Goal: Task Accomplishment & Management: Use online tool/utility

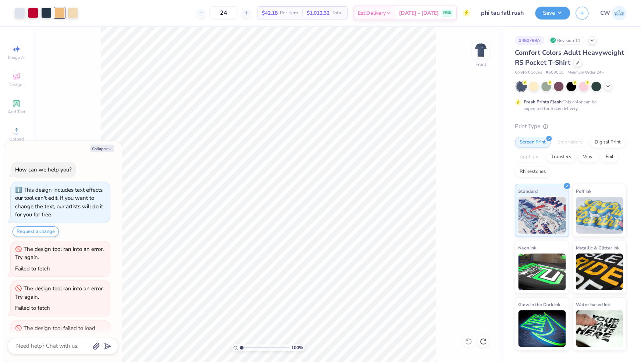
scroll to position [142, 0]
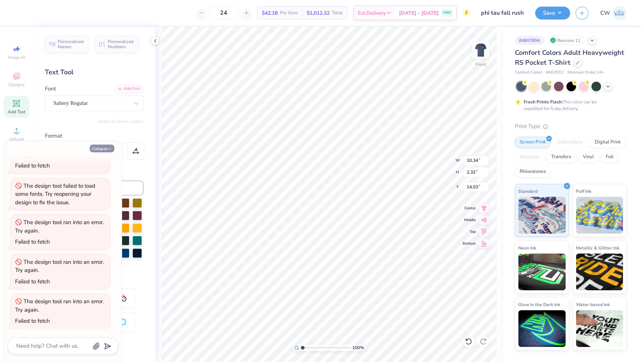
click at [99, 147] on button "Collapse" at bounding box center [102, 148] width 25 height 8
type textarea "x"
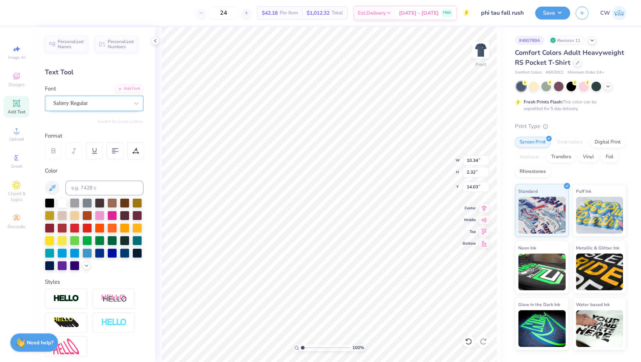
click at [119, 102] on div "Saltery Regular" at bounding box center [91, 102] width 77 height 11
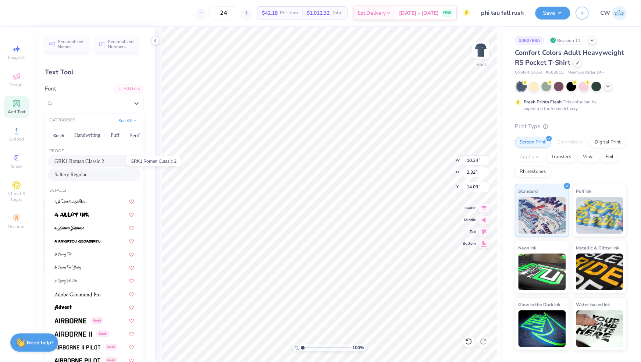
click at [104, 160] on span "GRK1 Roman Classic 2" at bounding box center [79, 161] width 50 height 8
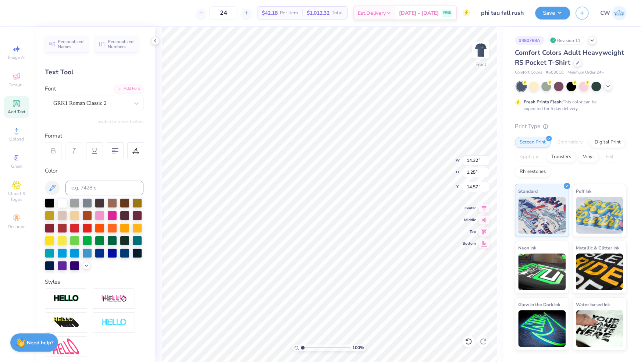
type input "14.32"
type input "1.25"
type input "14.57"
type input "10.34"
type input "2.32"
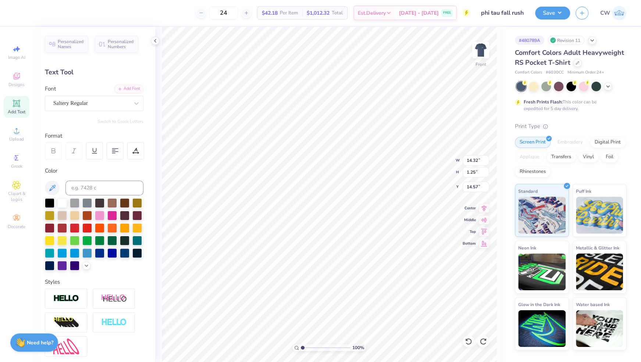
type input "14.03"
click at [304, 297] on li "Ungroup" at bounding box center [310, 297] width 58 height 14
type input "19.96"
type input "10.43"
type input "2.41"
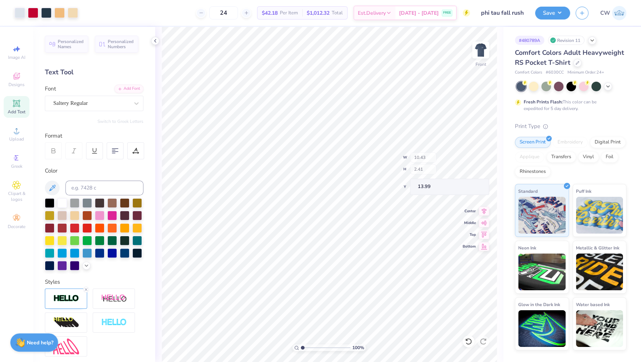
type input "20.82"
click at [317, 285] on li "Group" at bounding box center [321, 282] width 58 height 14
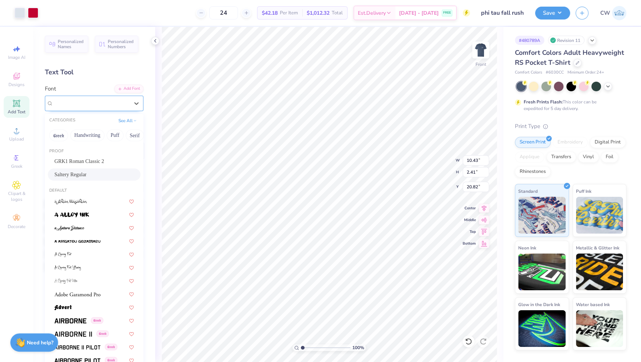
click at [111, 99] on div "Saltery Regular" at bounding box center [91, 102] width 77 height 11
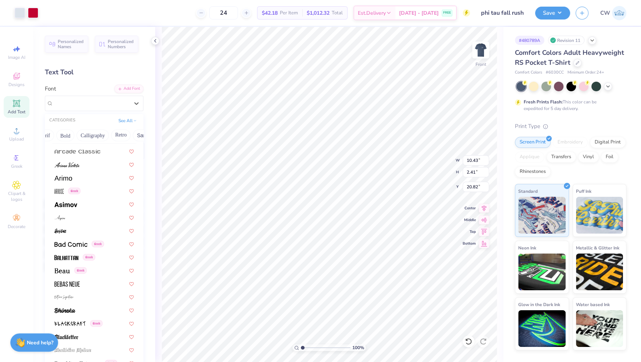
scroll to position [263, 0]
click at [63, 281] on img at bounding box center [66, 283] width 25 height 5
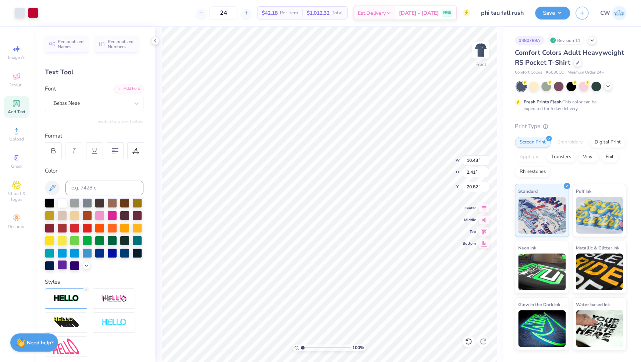
type input "10.34"
type input "2.32"
click at [104, 100] on div "Bebas Neue" at bounding box center [91, 102] width 77 height 11
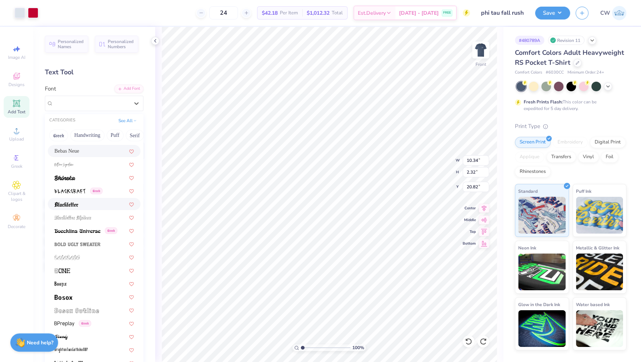
scroll to position [396, 0]
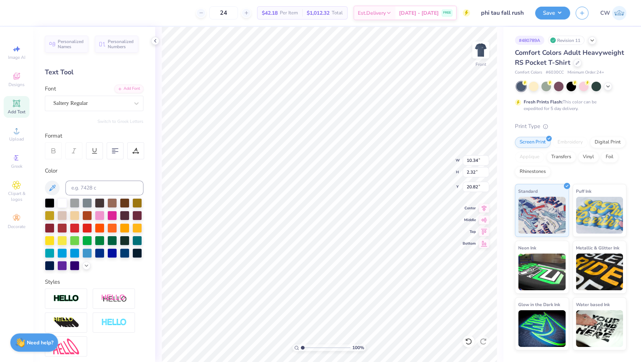
type input "19.00"
click at [133, 105] on icon at bounding box center [136, 103] width 7 height 7
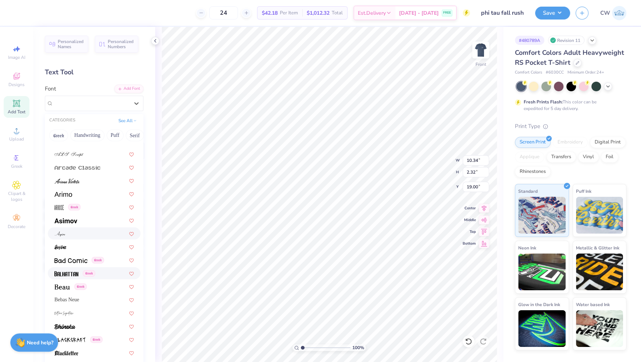
scroll to position [249, 0]
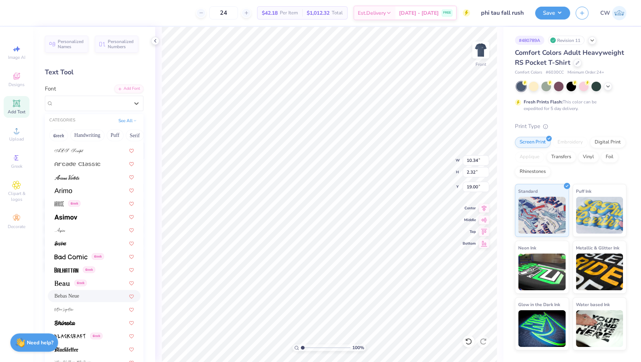
click at [103, 295] on div "Bebas Neue" at bounding box center [93, 296] width 79 height 8
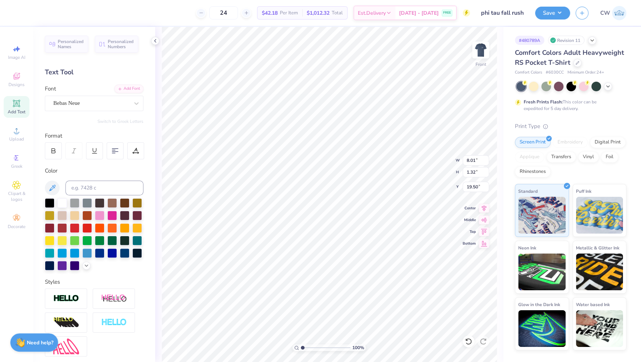
type input "21.32"
click at [362, 281] on li "Group" at bounding box center [375, 282] width 58 height 14
type input "10.48"
type input "1.83"
type input "13.84"
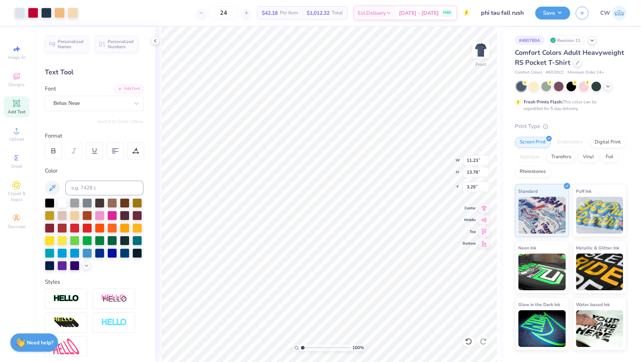
type input "10.48"
type input "1.83"
type input "20.78"
click at [382, 296] on li "Ungroup" at bounding box center [389, 297] width 58 height 14
type input "13.88"
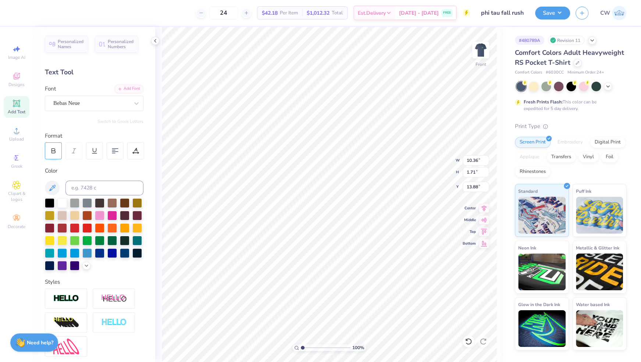
click at [54, 147] on div at bounding box center [53, 150] width 17 height 17
type input "10.45"
type input "13.93"
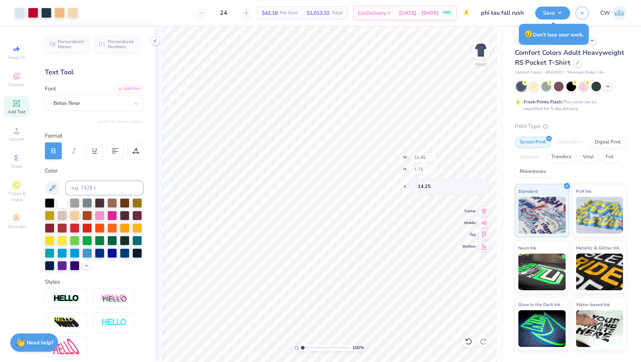
type input "14.25"
type input "14.03"
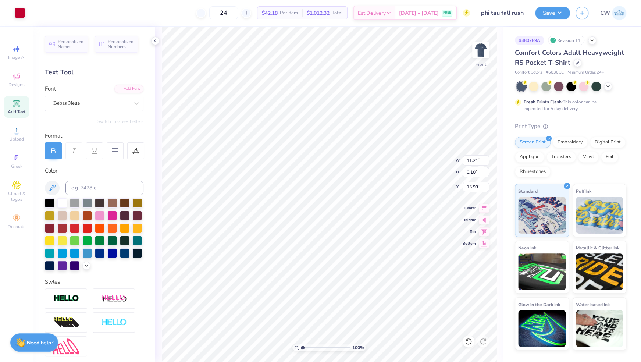
type input "11.21"
type input "0.10"
type input "15.99"
type input "15.33"
click at [378, 340] on li "Send to Back" at bounding box center [387, 343] width 58 height 14
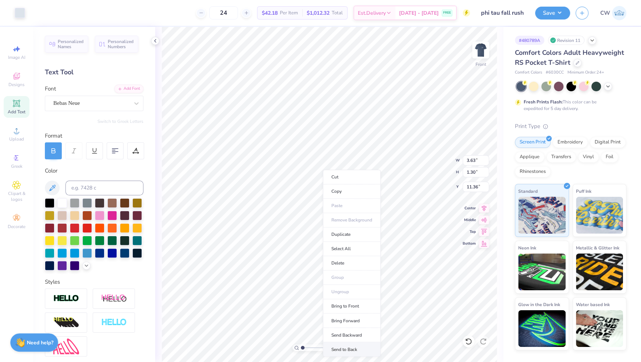
click at [340, 345] on li "Send to Back" at bounding box center [352, 349] width 58 height 14
type input "1.07"
type input "6.98"
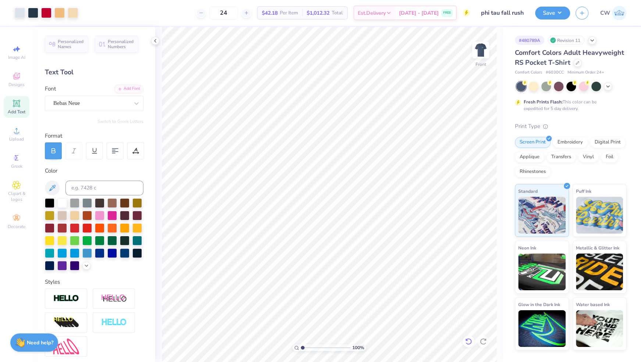
click at [468, 340] on icon at bounding box center [468, 341] width 7 height 7
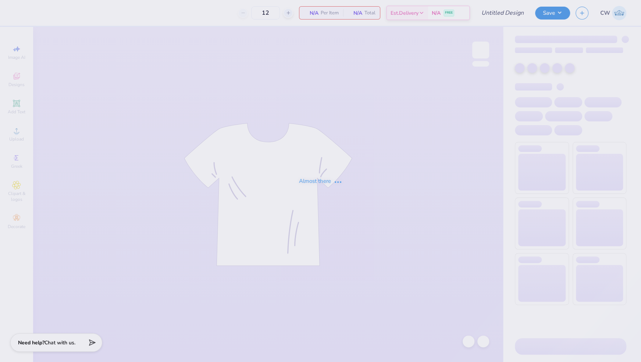
type input "tep game day"
type input "60"
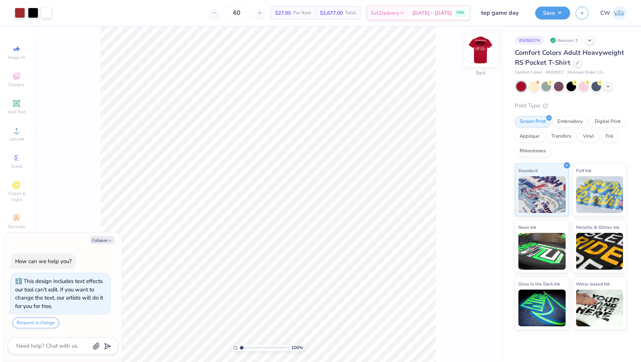
click at [481, 56] on img at bounding box center [480, 49] width 29 height 29
click at [606, 84] on icon at bounding box center [608, 86] width 6 height 6
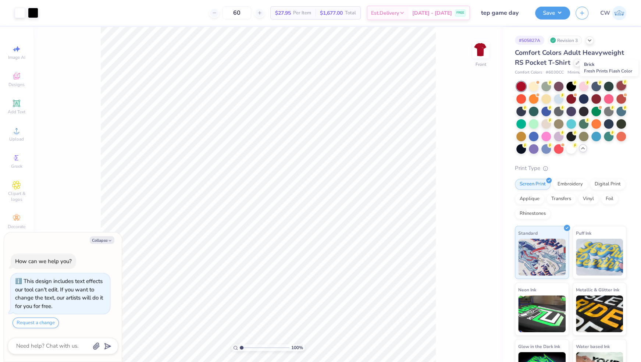
click at [621, 85] on div at bounding box center [621, 86] width 10 height 10
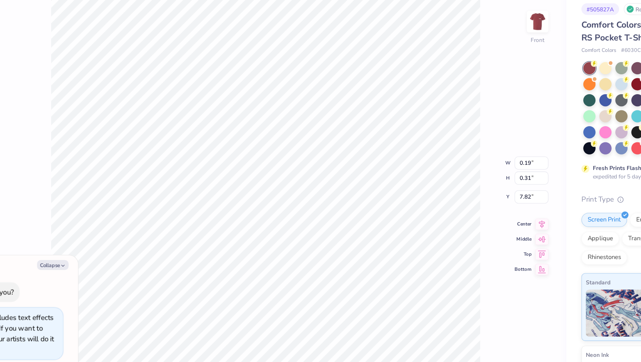
type textarea "x"
type input "0.19"
type input "0.31"
type input "7.82"
type textarea "x"
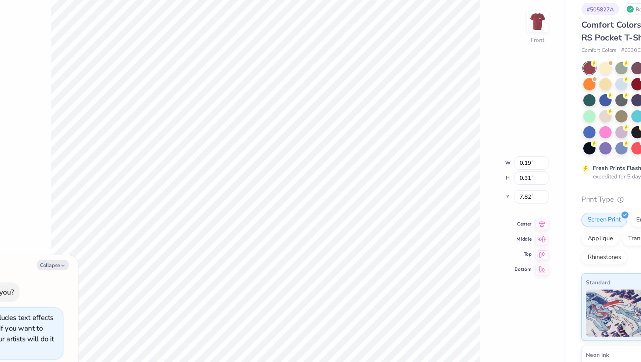
type input "1.65"
type input "2.37"
type input "7.50"
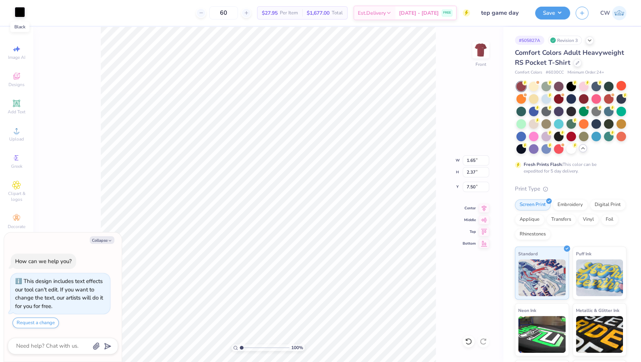
click at [17, 12] on div at bounding box center [20, 12] width 10 height 10
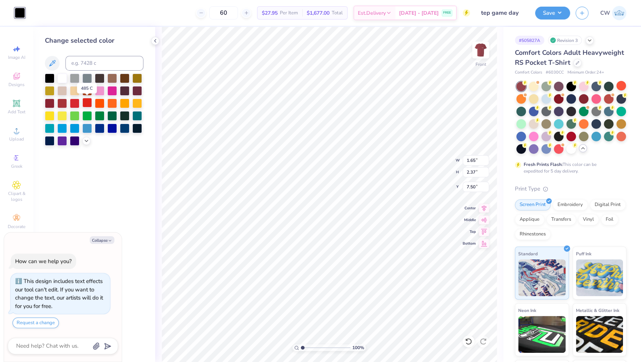
click at [85, 101] on div at bounding box center [87, 103] width 10 height 10
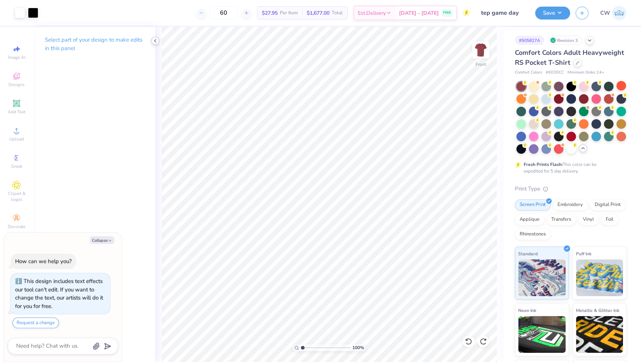
click at [156, 42] on icon at bounding box center [155, 41] width 6 height 6
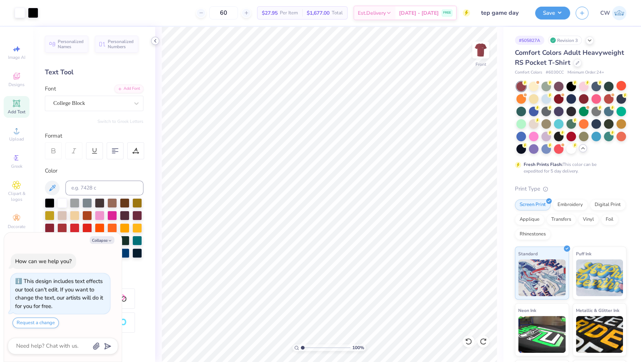
click at [154, 39] on icon at bounding box center [155, 41] width 6 height 6
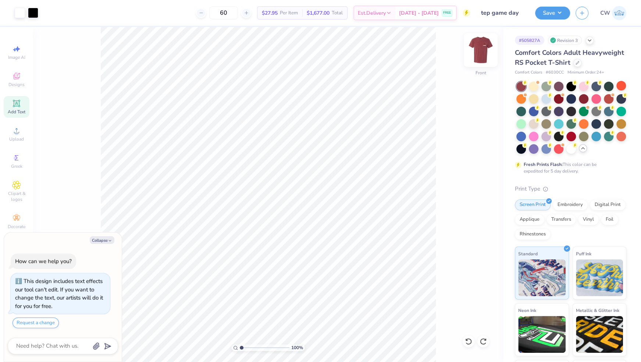
click at [483, 52] on img at bounding box center [480, 49] width 29 height 29
click at [16, 15] on div at bounding box center [20, 12] width 10 height 10
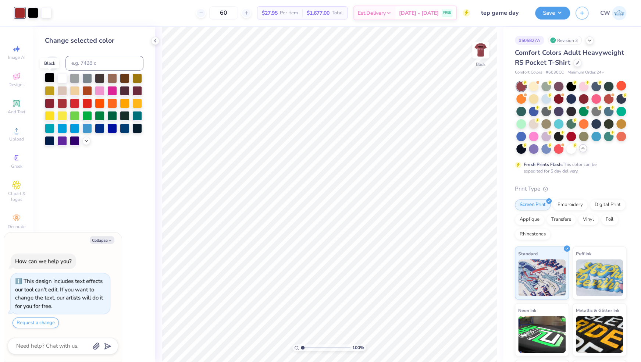
click at [51, 77] on div at bounding box center [50, 78] width 10 height 10
click at [19, 13] on div at bounding box center [20, 12] width 10 height 10
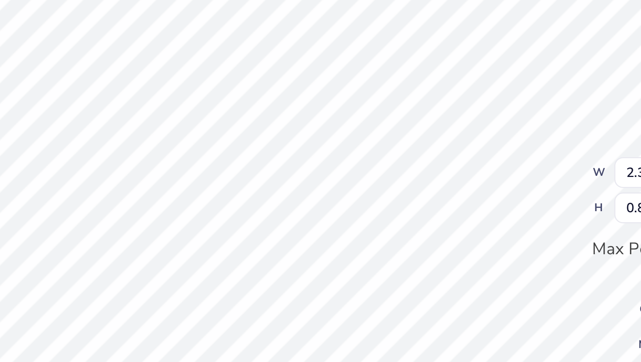
type textarea "x"
type input "0.12"
type input "0.41"
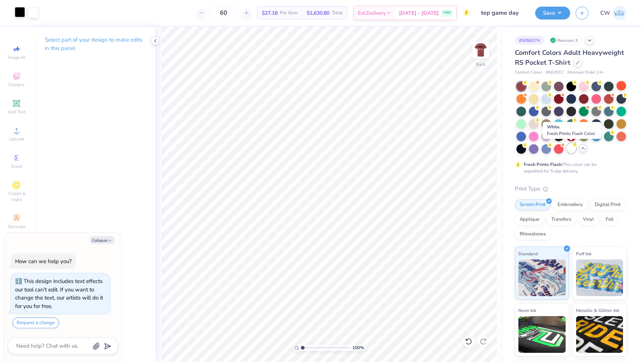
click at [570, 150] on div at bounding box center [571, 148] width 10 height 10
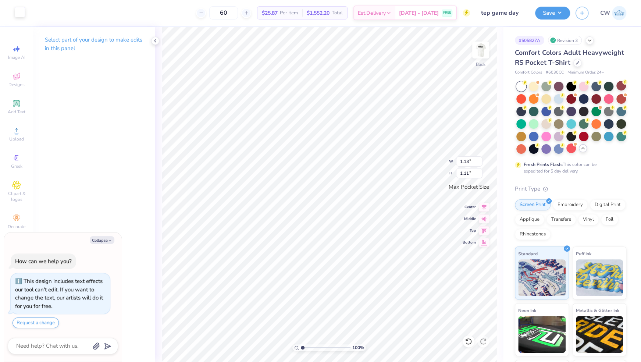
click at [18, 16] on div at bounding box center [20, 12] width 10 height 10
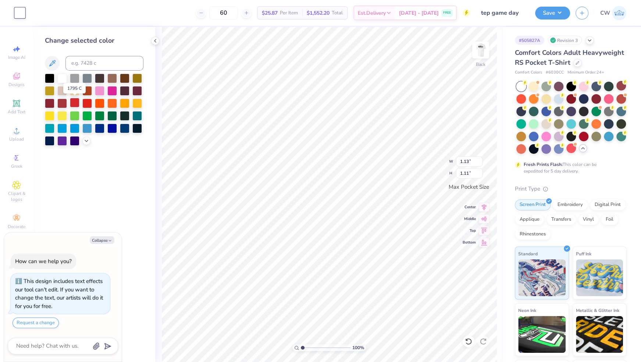
click at [75, 104] on div at bounding box center [75, 103] width 10 height 10
type textarea "x"
type input "0.80"
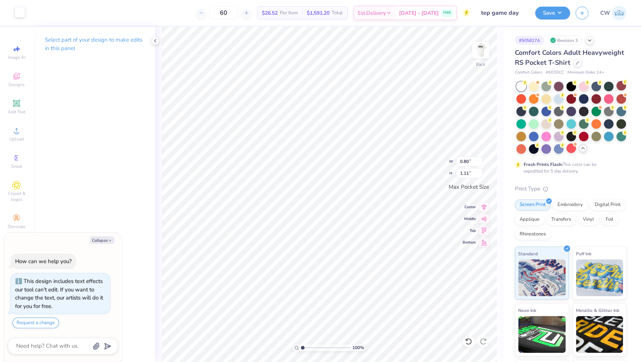
click at [22, 17] on div at bounding box center [20, 12] width 10 height 10
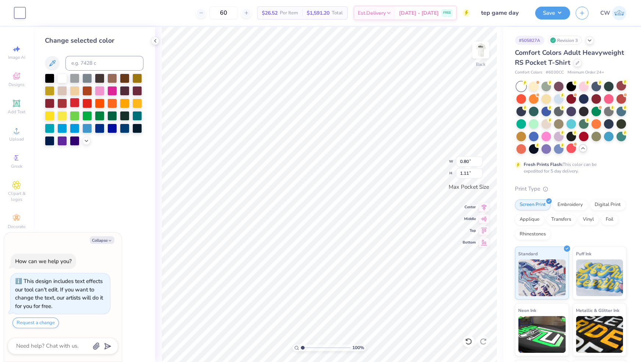
click at [73, 103] on div at bounding box center [75, 103] width 10 height 10
type textarea "x"
type input "0.91"
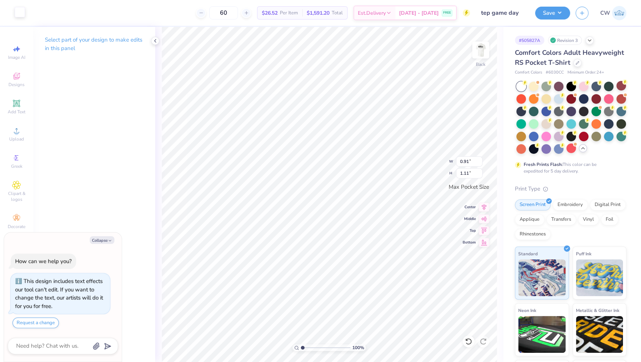
click at [17, 15] on div at bounding box center [20, 12] width 10 height 10
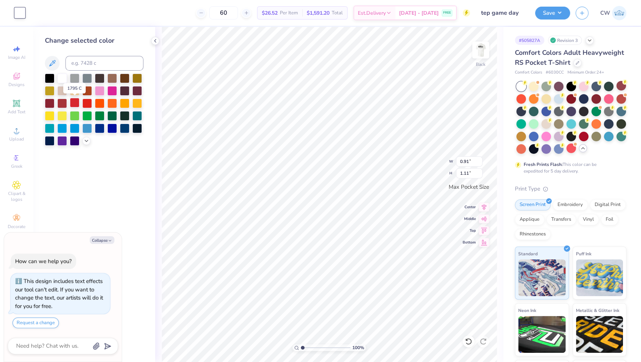
click at [76, 100] on div at bounding box center [75, 103] width 10 height 10
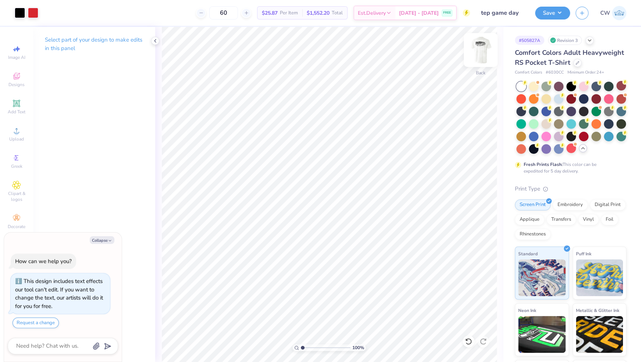
click at [483, 49] on img at bounding box center [480, 49] width 29 height 29
click at [21, 15] on div at bounding box center [20, 12] width 10 height 10
click at [20, 12] on div at bounding box center [20, 12] width 10 height 10
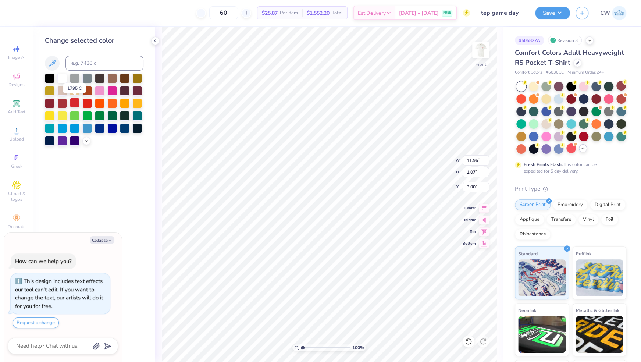
click at [74, 101] on div at bounding box center [75, 103] width 10 height 10
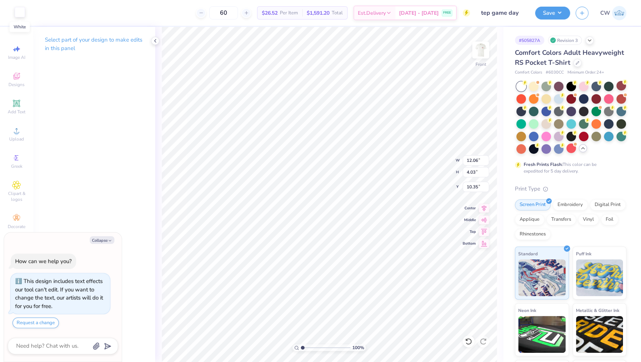
click at [21, 11] on div at bounding box center [20, 12] width 10 height 10
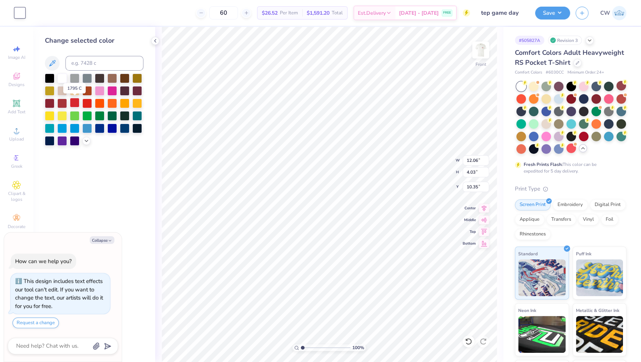
click at [71, 106] on div at bounding box center [75, 103] width 10 height 10
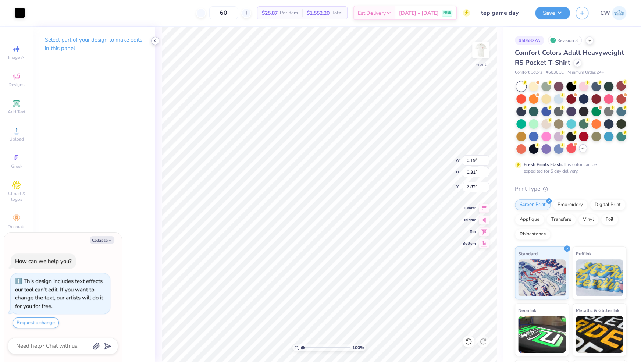
type textarea "x"
type input "1.65"
type input "2.37"
type input "7.50"
click at [156, 40] on icon at bounding box center [155, 41] width 6 height 6
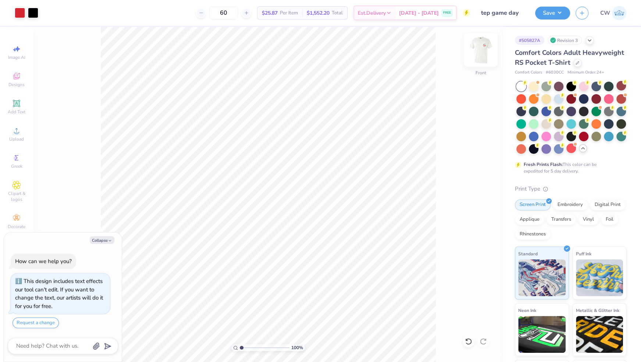
click at [483, 51] on img at bounding box center [480, 49] width 29 height 29
click at [554, 13] on button "Save" at bounding box center [552, 12] width 35 height 13
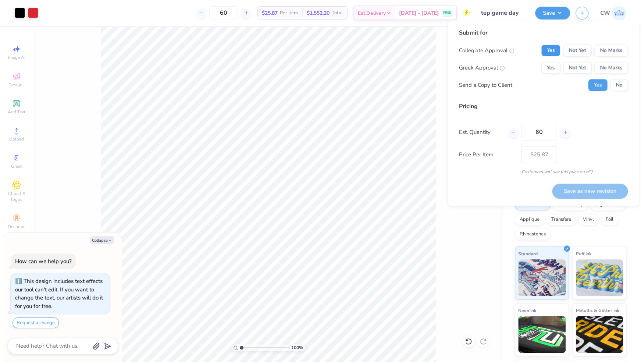
click at [553, 47] on button "Yes" at bounding box center [550, 50] width 19 height 12
click at [553, 61] on div "Collegiate Approval Yes Not Yet No Marks Greek Approval Yes Not Yet No Marks Se…" at bounding box center [542, 67] width 169 height 46
click at [553, 68] on button "Yes" at bounding box center [550, 68] width 19 height 12
click at [619, 89] on button "No" at bounding box center [619, 85] width 18 height 12
type textarea "x"
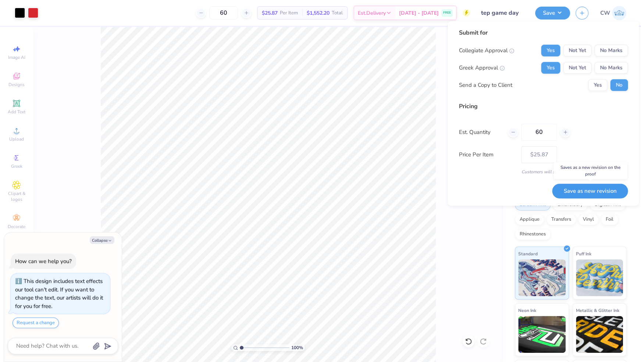
click at [588, 189] on button "Save as new revision" at bounding box center [590, 190] width 76 height 15
type input "$25.87"
type textarea "x"
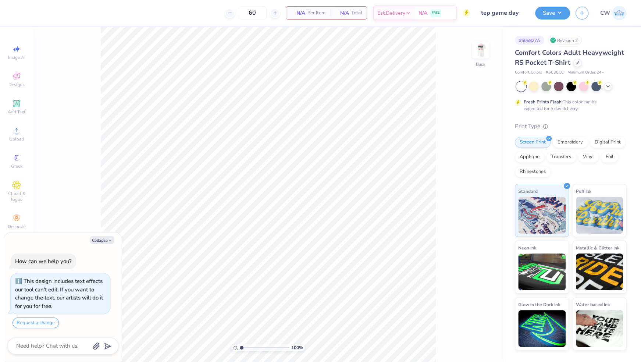
type textarea "x"
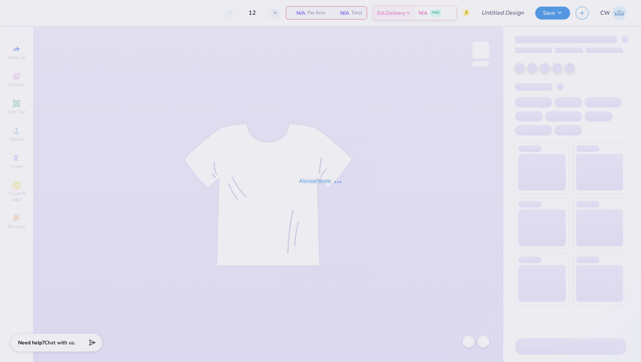
type input "phi tau fall rush"
type input "24"
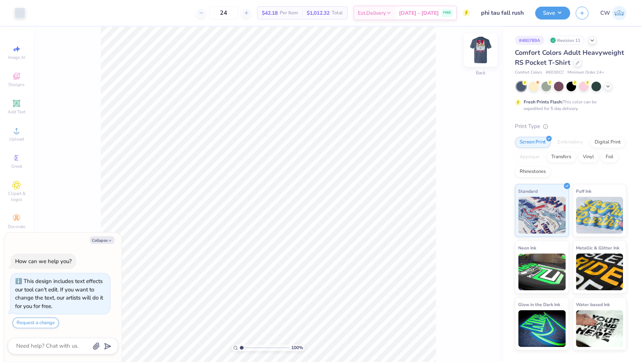
click at [480, 48] on img at bounding box center [480, 49] width 29 height 29
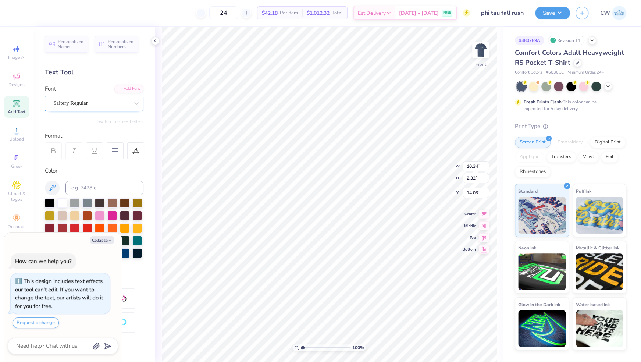
click at [121, 105] on div "Saltery Regular" at bounding box center [91, 102] width 77 height 11
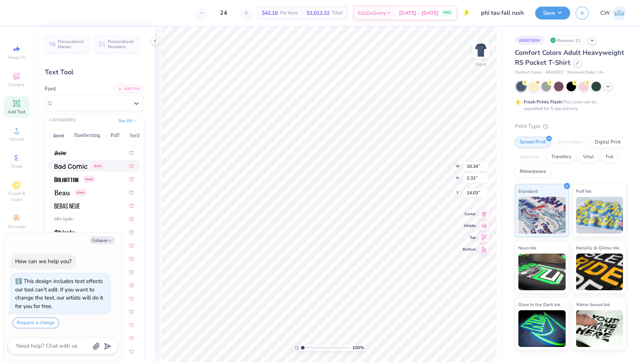
scroll to position [351, 0]
click at [97, 193] on div at bounding box center [93, 194] width 79 height 8
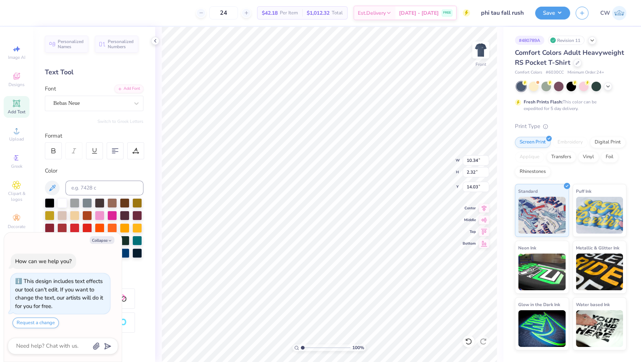
type textarea "x"
type input "8.01"
type input "1.32"
type input "14.53"
click at [56, 146] on div at bounding box center [53, 150] width 17 height 17
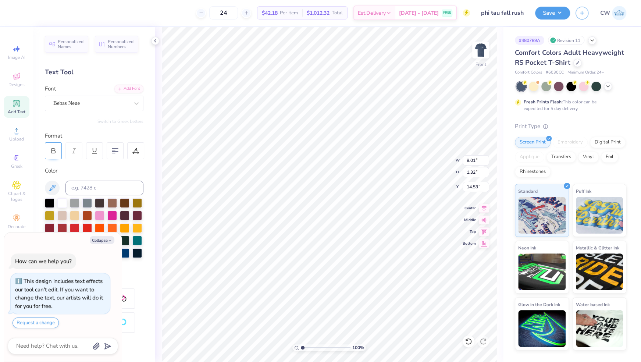
type textarea "x"
type input "8.08"
type textarea "x"
type input "10.43"
type input "2.41"
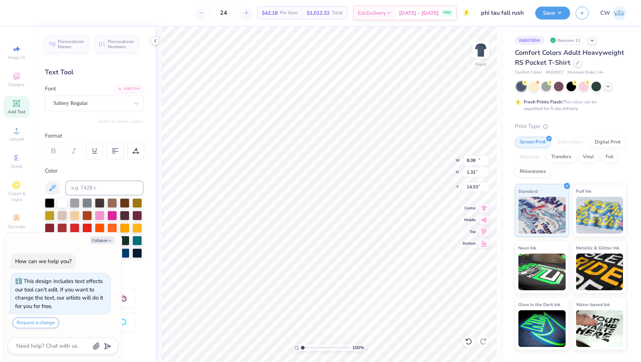
type input "13.99"
type textarea "x"
type input "21.40"
type textarea "x"
type input "10.14"
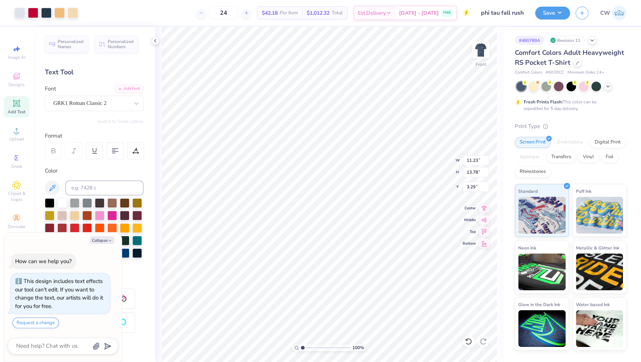
type input "0.35"
type input "16.35"
type textarea "x"
type input "11.23"
type input "13.78"
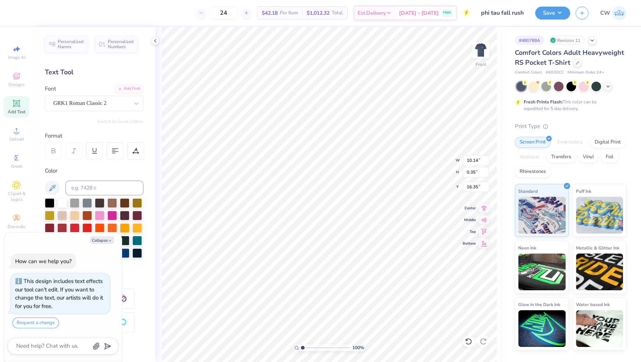
type input "3.29"
click at [338, 345] on li "Send to Back" at bounding box center [357, 350] width 58 height 14
type textarea "x"
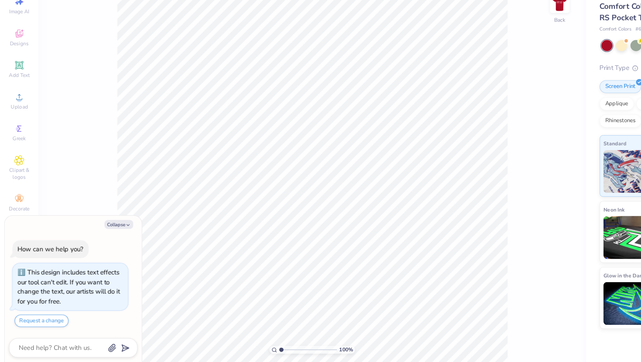
type textarea "x"
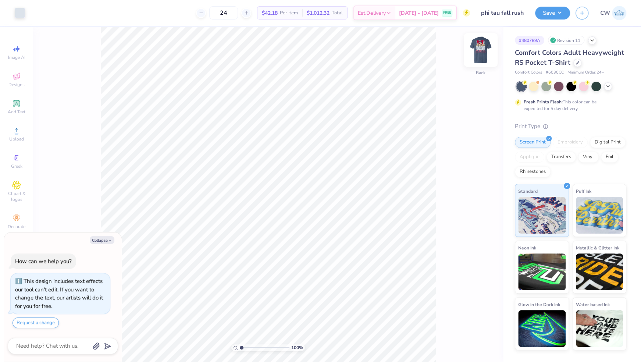
click at [477, 53] on img at bounding box center [480, 49] width 29 height 29
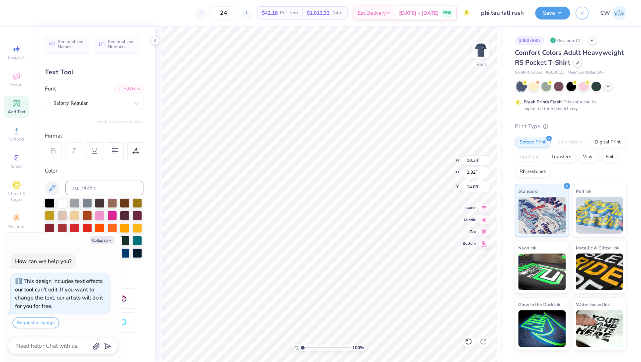
type textarea "x"
type input "19.94"
type textarea "x"
type input "10.43"
type input "2.41"
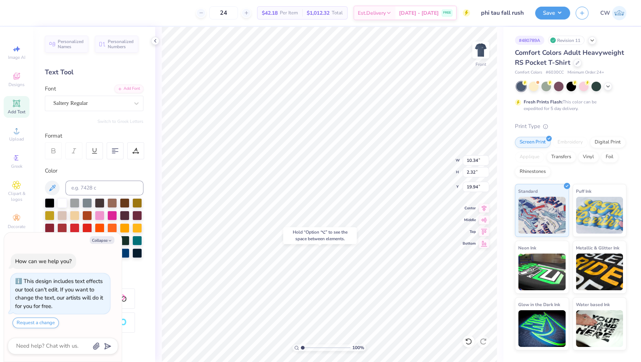
type input "13.99"
type textarea "x"
type input "18.22"
type textarea "x"
type input "3.63"
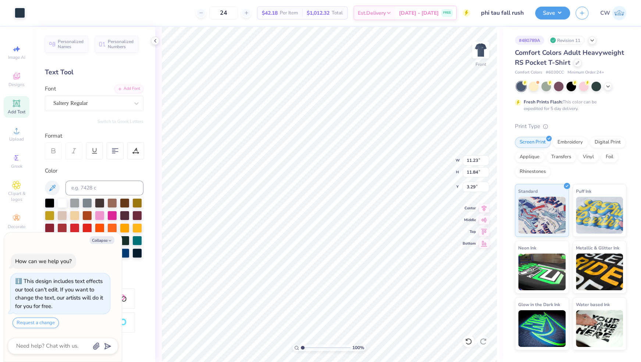
type input "1.30"
type input "11.27"
click at [357, 346] on li "Send to Back" at bounding box center [358, 350] width 58 height 14
click at [364, 344] on li "Send to Back" at bounding box center [353, 349] width 58 height 14
type textarea "x"
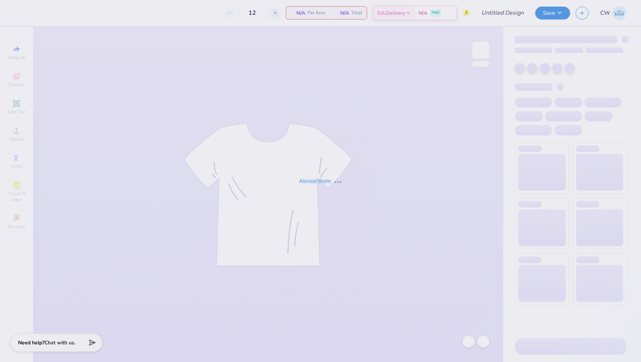
type input "phi tau fall rush"
type input "24"
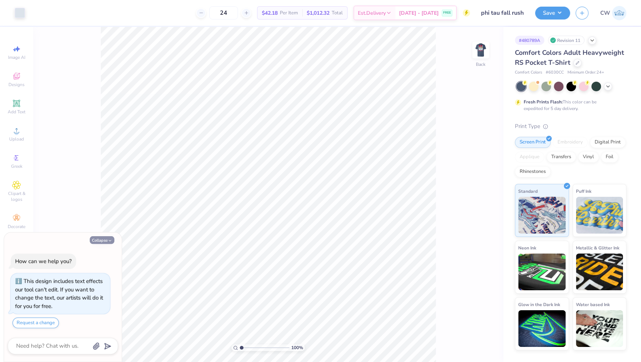
click at [108, 240] on icon "button" at bounding box center [110, 240] width 4 height 4
type textarea "x"
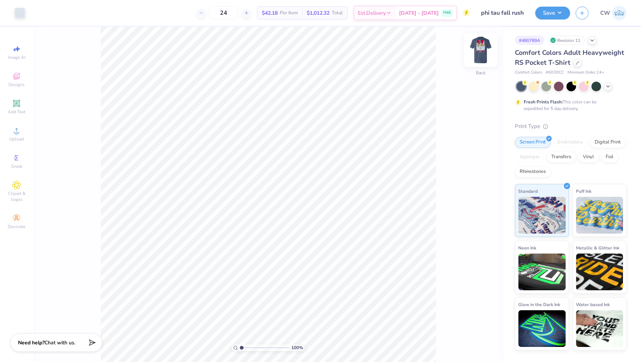
click at [481, 57] on img at bounding box center [480, 49] width 29 height 29
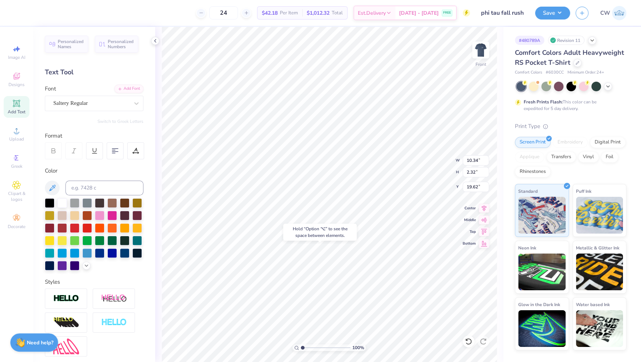
type input "19.62"
type input "10.43"
type input "2.41"
type input "18.86"
type input "3.30"
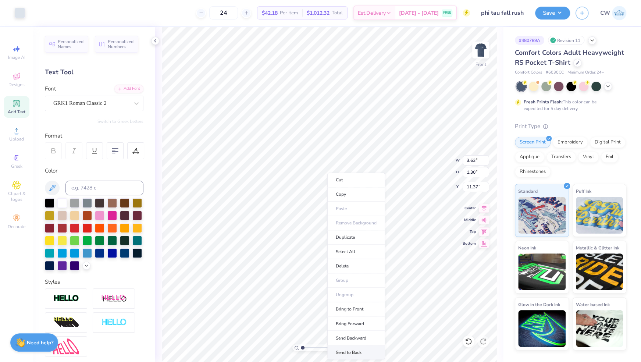
click at [348, 350] on li "Send to Back" at bounding box center [356, 352] width 58 height 14
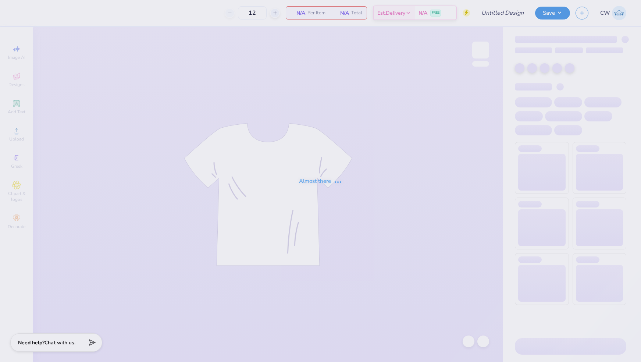
type input "phi tau fall rush"
type input "24"
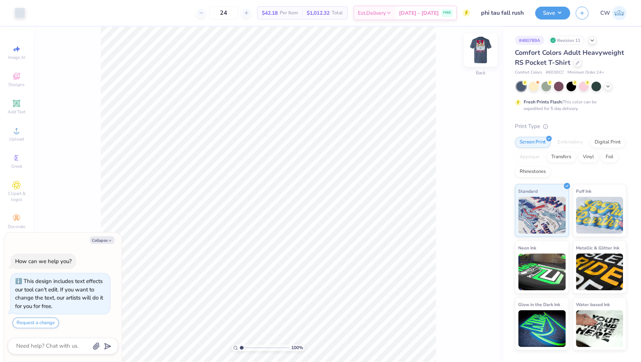
click at [481, 50] on img at bounding box center [480, 49] width 29 height 29
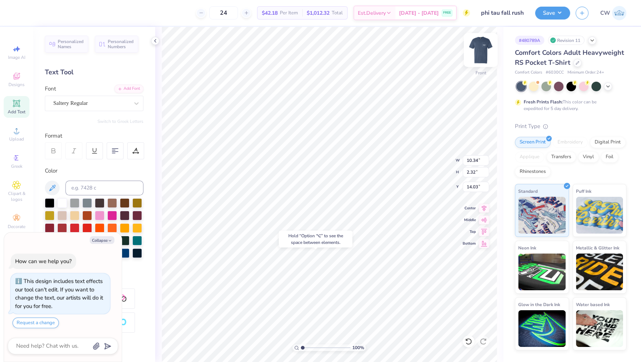
type textarea "x"
type input "20.28"
type textarea "x"
type input "10.43"
type input "2.41"
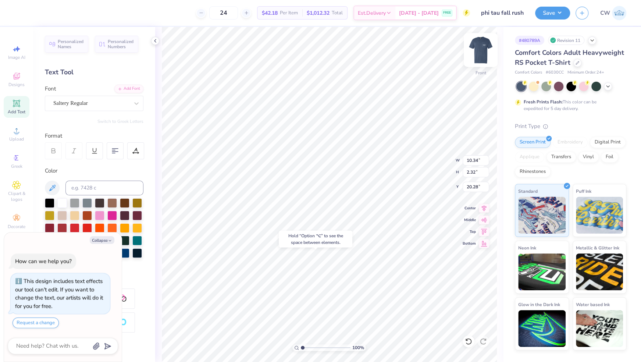
type input "13.99"
type textarea "x"
type input "3.00"
type textarea "x"
type input "10.34"
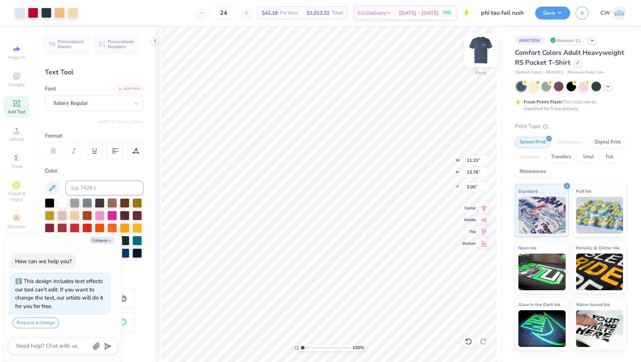
type input "2.32"
type input "20.29"
type textarea "x"
type input "16.10"
type textarea "x"
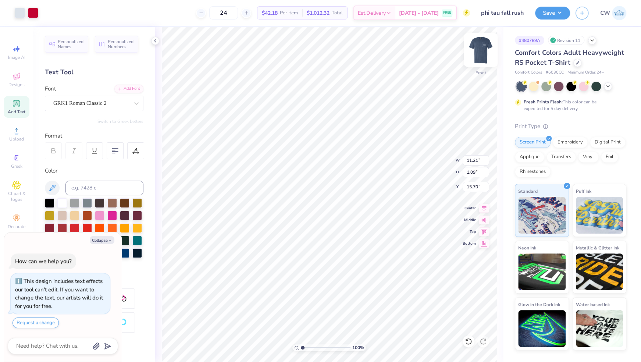
type input "17.77"
click at [348, 345] on li "Send to Back" at bounding box center [355, 349] width 58 height 14
type textarea "x"
type input "4.94"
click at [100, 106] on div "Saltery Regular" at bounding box center [91, 102] width 77 height 11
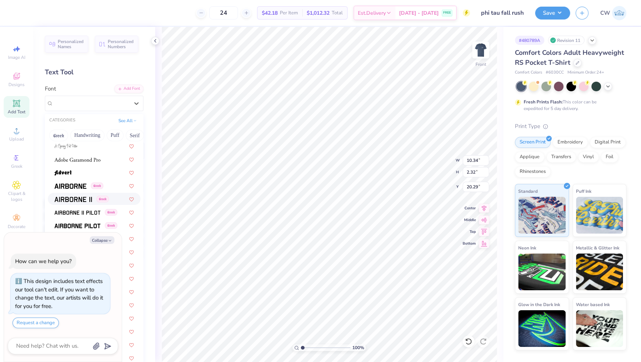
scroll to position [138, 0]
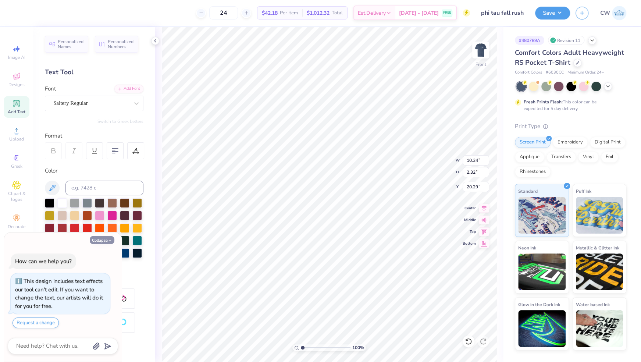
click at [97, 242] on button "Collapse" at bounding box center [102, 240] width 25 height 8
type textarea "x"
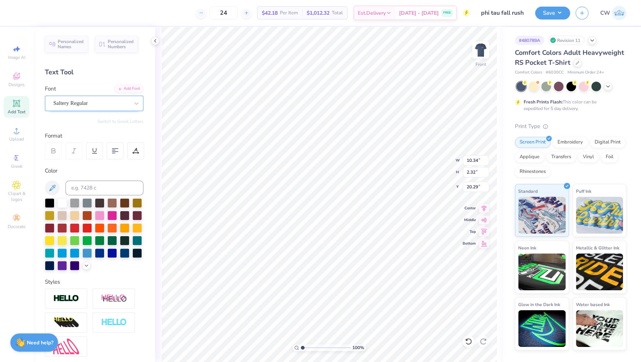
click at [86, 101] on div "Saltery Regular" at bounding box center [91, 102] width 77 height 11
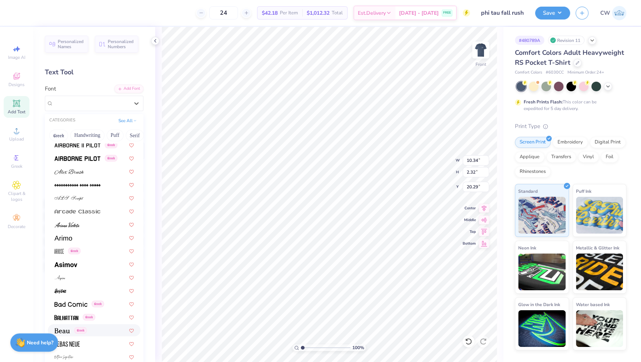
scroll to position [206, 0]
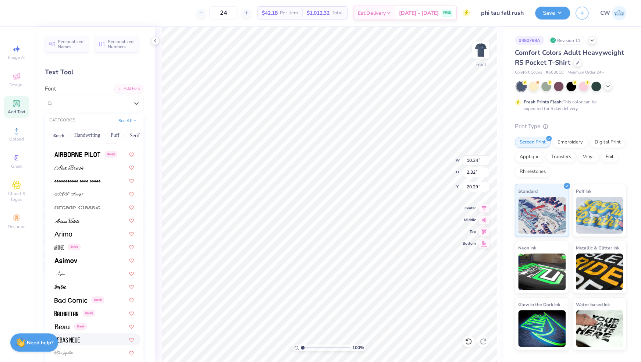
click at [95, 338] on div at bounding box center [93, 339] width 79 height 8
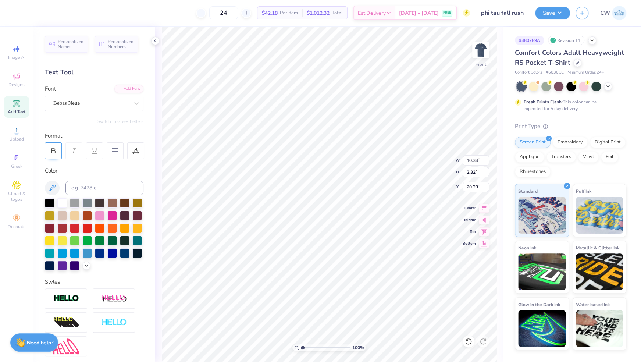
type input "8.01"
type input "1.32"
type input "20.79"
click at [53, 153] on icon at bounding box center [54, 152] width 4 height 2
type input "10.96"
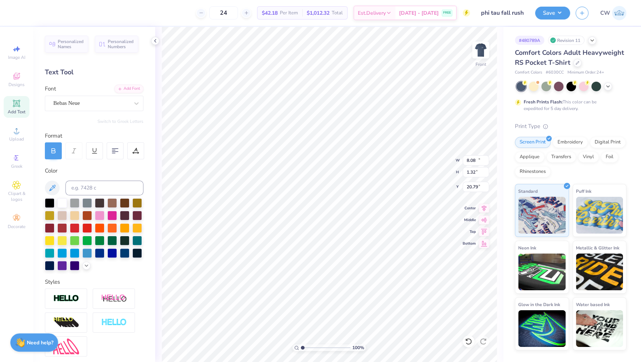
type input "1.80"
type input "3.00"
type input "3.71"
type input "12.19"
type input "2.00"
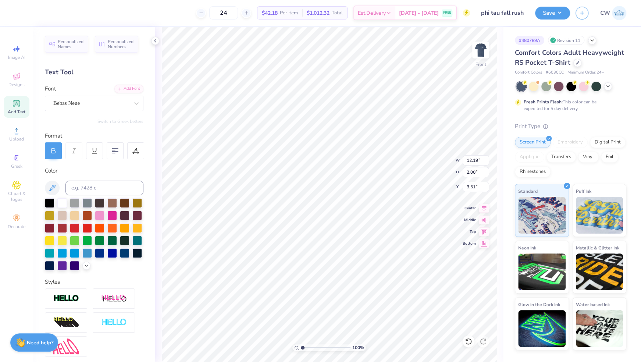
type input "3.51"
type input "13.58"
type input "2.23"
type input "3.00"
type input "3.19"
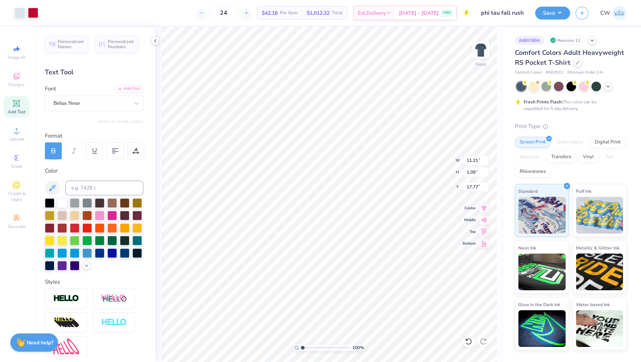
type input "17.02"
click at [236, 10] on input "24" at bounding box center [223, 12] width 29 height 13
type input "2"
click at [608, 84] on icon at bounding box center [608, 86] width 6 height 6
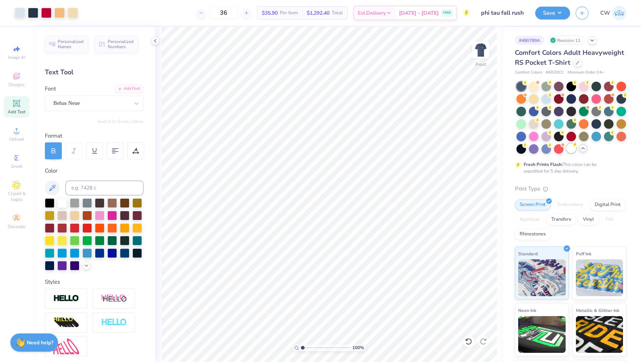
click at [570, 152] on div at bounding box center [571, 148] width 10 height 10
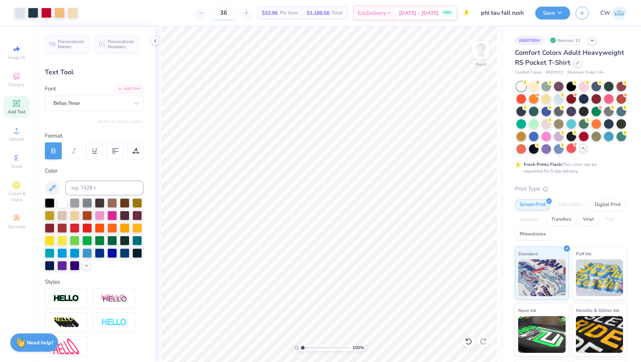
click at [238, 12] on input "36" at bounding box center [223, 12] width 29 height 13
type input "3"
click at [597, 86] on div at bounding box center [596, 86] width 10 height 10
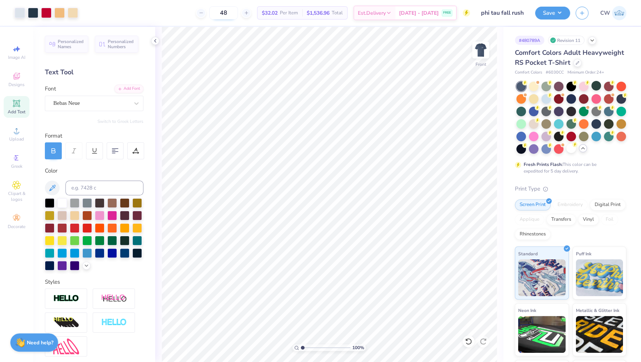
click at [235, 14] on input "48" at bounding box center [223, 12] width 29 height 13
type input "4"
type input "3"
type input "24"
click at [568, 146] on div at bounding box center [571, 148] width 10 height 10
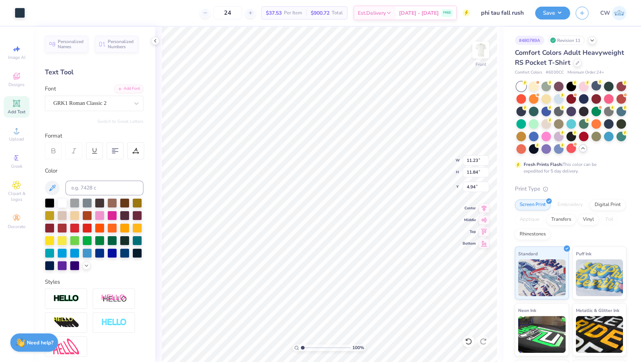
type input "11.23"
type input "11.84"
type input "4.94"
type input "10.14"
type input "0.35"
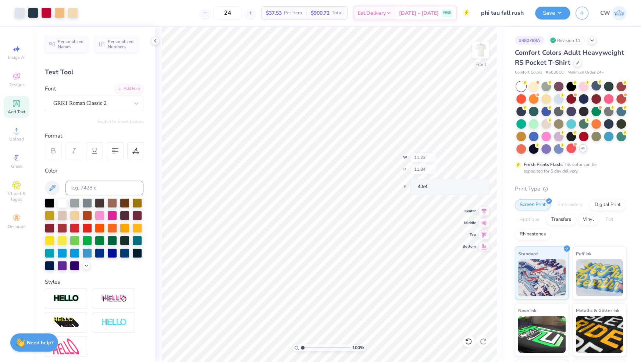
type input "17.42"
click at [21, 14] on div "24 $37.53 Per Item $900.72 Total Est. Delivery [DATE] - [DATE] FREE" at bounding box center [245, 13] width 450 height 26
click at [116, 187] on input at bounding box center [104, 188] width 78 height 15
type input "7546"
click at [481, 48] on img at bounding box center [480, 49] width 29 height 29
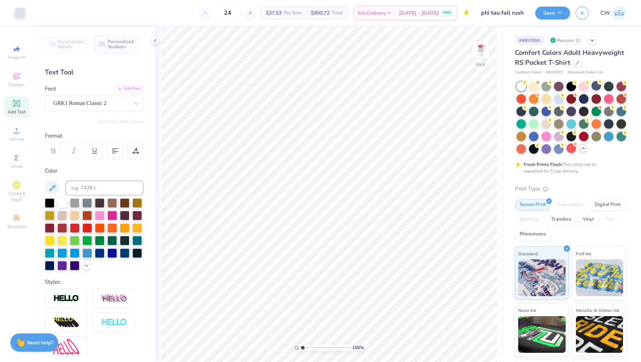
click at [474, 45] on img at bounding box center [480, 50] width 15 height 15
click at [242, 14] on input "24" at bounding box center [227, 12] width 29 height 13
type input "2"
type input "3"
type input "48"
